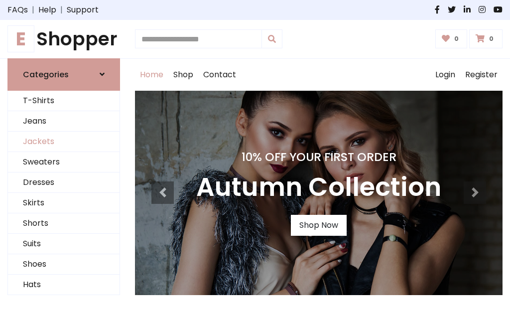
click at [64, 141] on link "Jackets" at bounding box center [64, 141] width 112 height 20
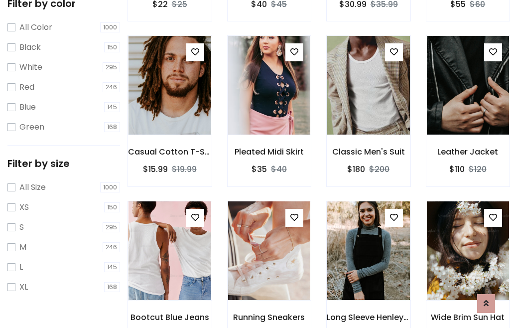
scroll to position [51, 0]
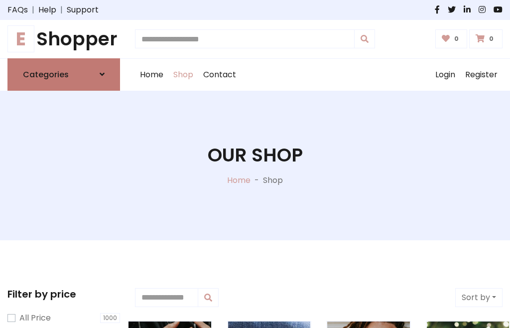
click at [64, 74] on h6 "Categories" at bounding box center [46, 74] width 46 height 9
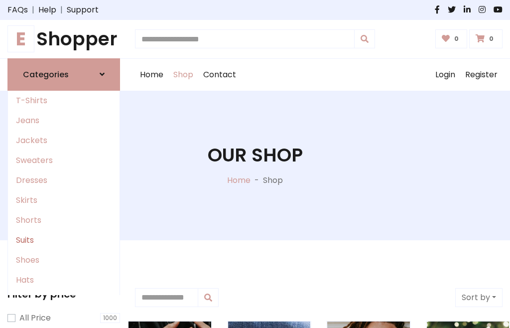
click at [64, 240] on link "Suits" at bounding box center [64, 240] width 112 height 20
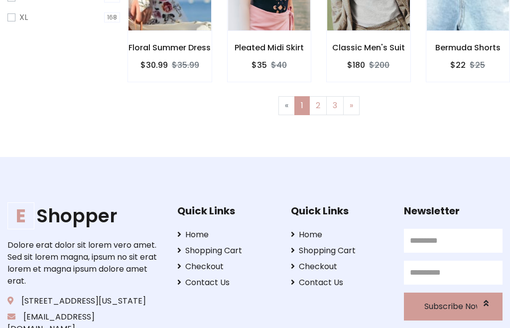
scroll to position [50, 0]
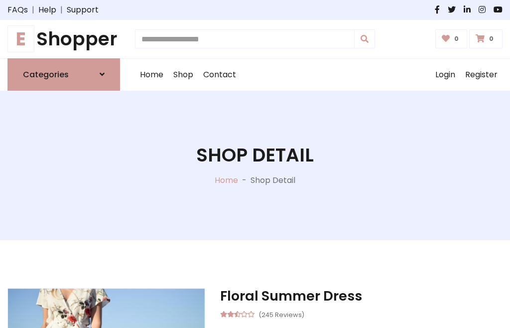
scroll to position [283, 0]
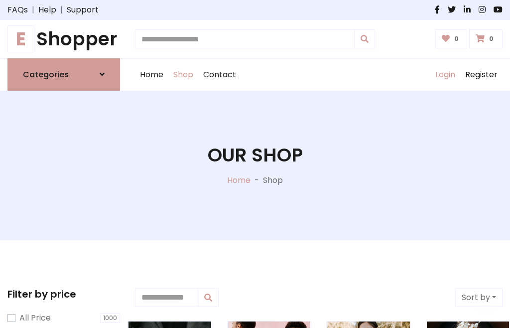
click at [445, 74] on link "Login" at bounding box center [445, 75] width 30 height 32
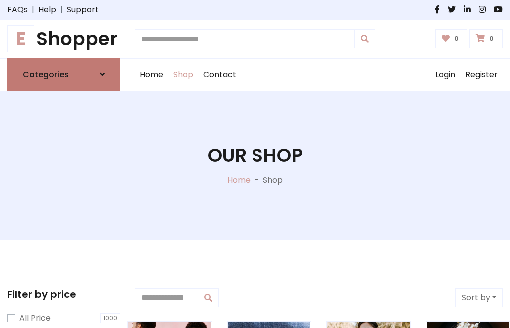
click at [102, 74] on icon at bounding box center [102, 74] width 5 height 8
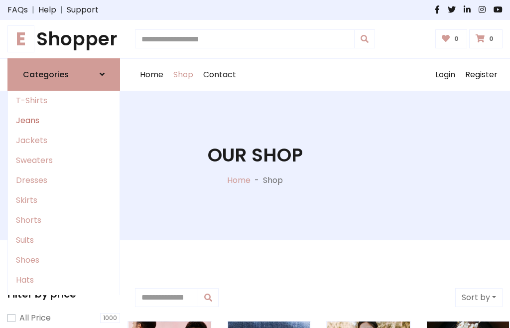
click at [64, 120] on link "Jeans" at bounding box center [64, 121] width 112 height 20
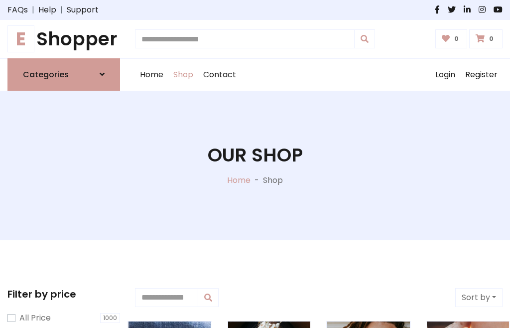
scroll to position [50, 0]
